Goal: Navigation & Orientation: Find specific page/section

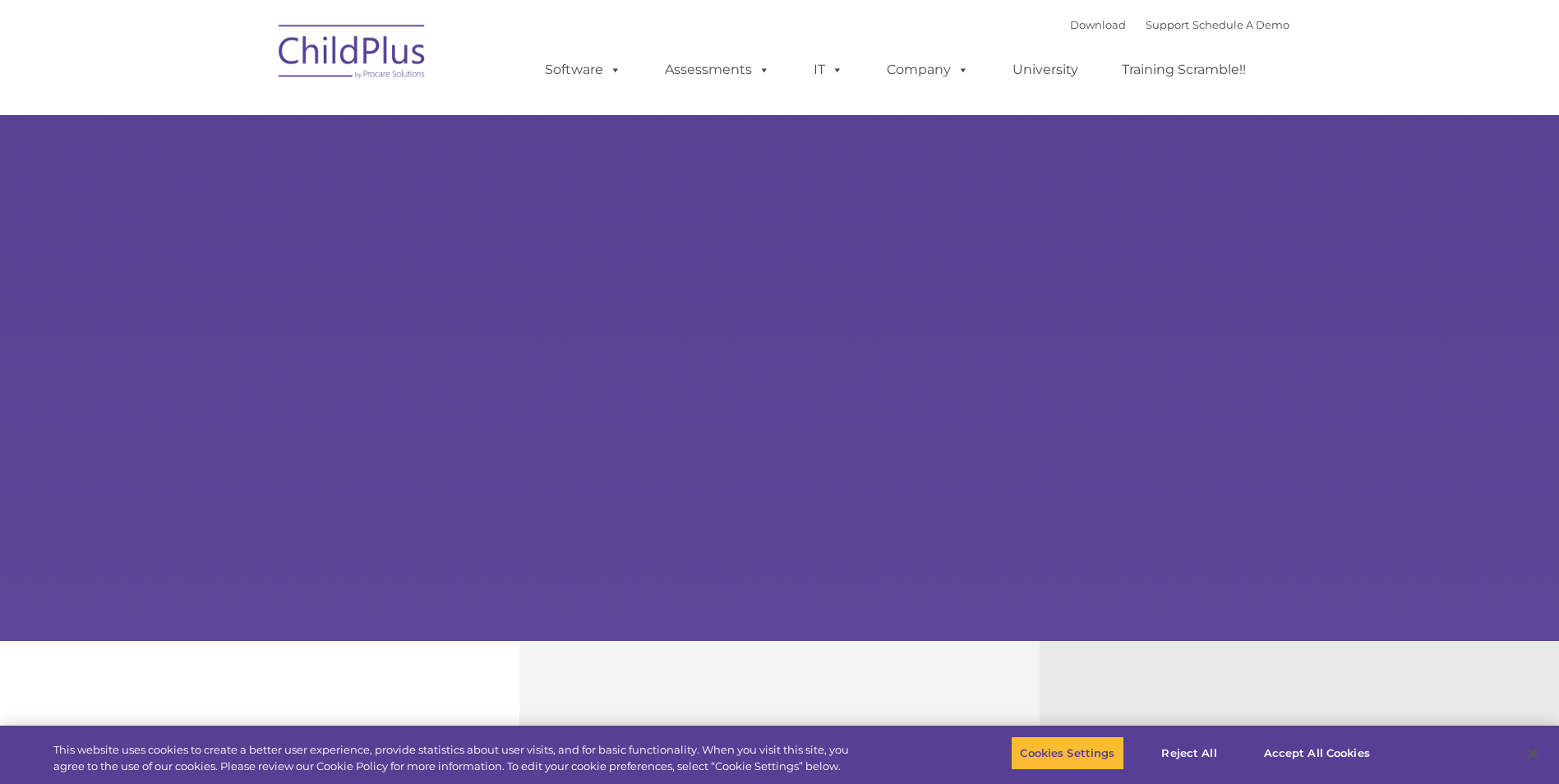
select select "MEDIUM"
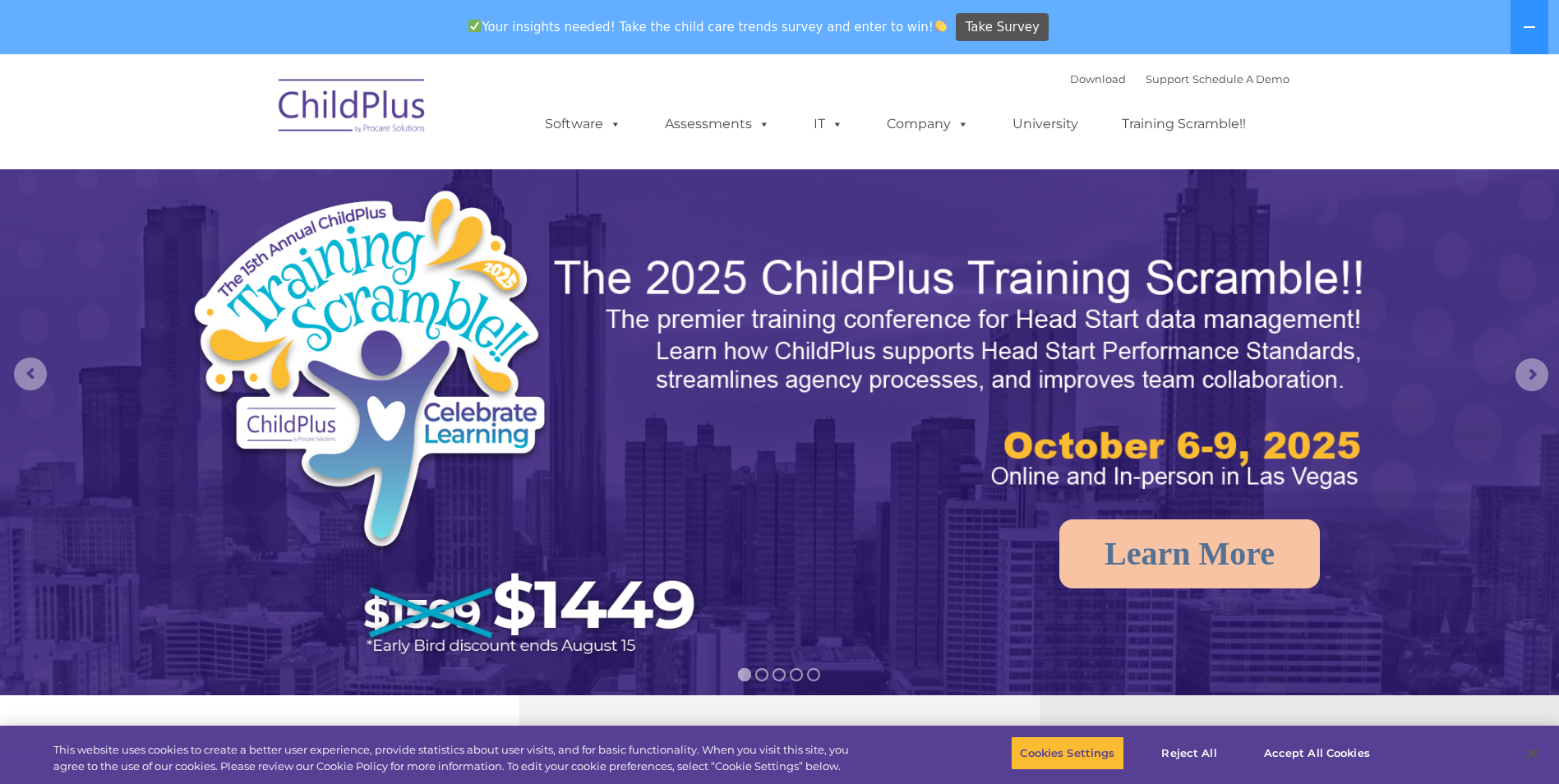
click at [360, 63] on nav "Download Support | Schedule A Demo  MENU MENU Software ChildPlus: The original…" at bounding box center [780, 112] width 1559 height 115
click at [333, 121] on img at bounding box center [352, 108] width 165 height 82
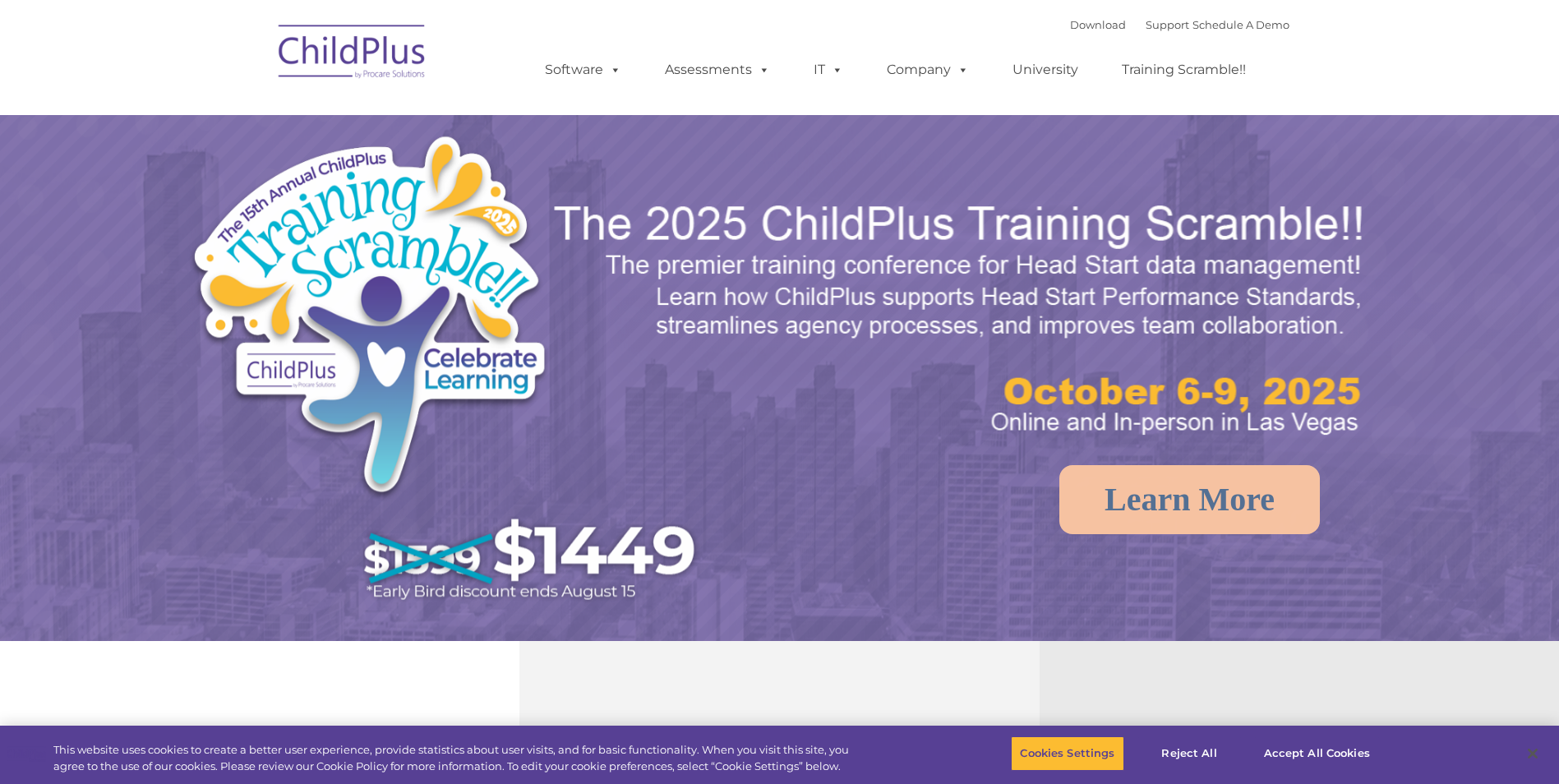
select select "MEDIUM"
